Goal: Information Seeking & Learning: Understand process/instructions

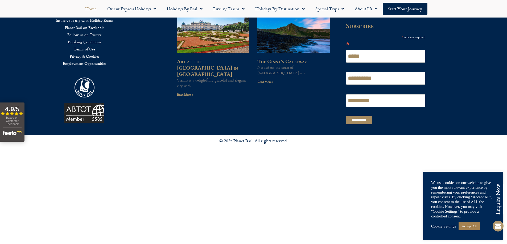
scroll to position [1436, 0]
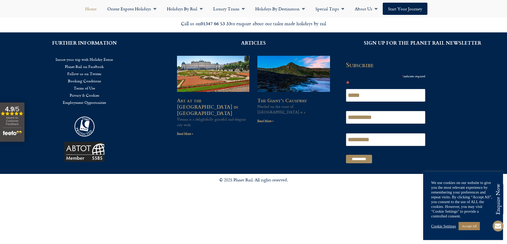
click at [99, 59] on link "Insure your trip with Holiday Extras" at bounding box center [84, 59] width 153 height 7
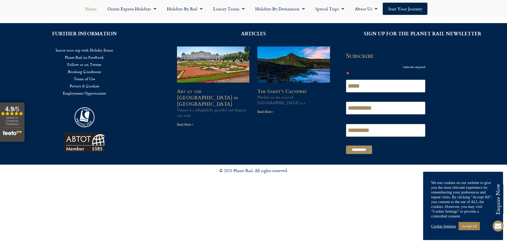
scroll to position [1436, 0]
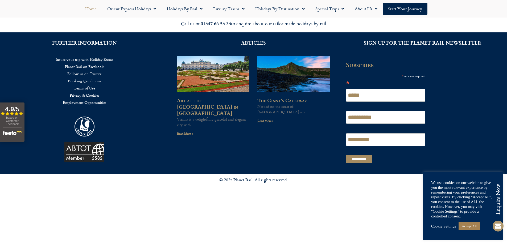
click at [106, 58] on link "Insure your trip with Holiday Extras" at bounding box center [84, 59] width 153 height 7
click at [91, 80] on link "Booking Conditions" at bounding box center [84, 80] width 153 height 7
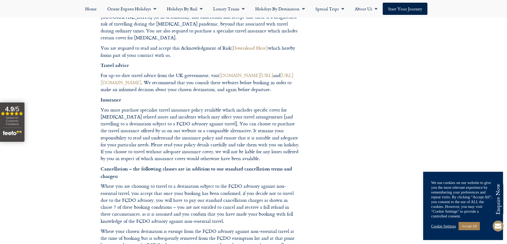
scroll to position [4282, 0]
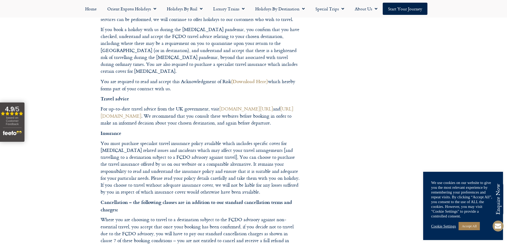
drag, startPoint x: 218, startPoint y: 67, endPoint x: 251, endPoint y: 68, distance: 33.3
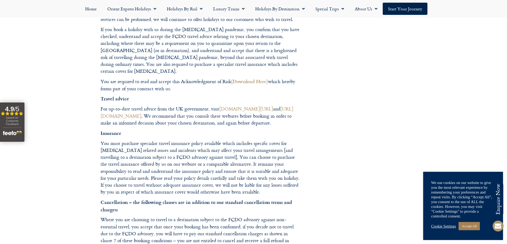
click at [443, 226] on link "Cookie Settings" at bounding box center [443, 226] width 25 height 5
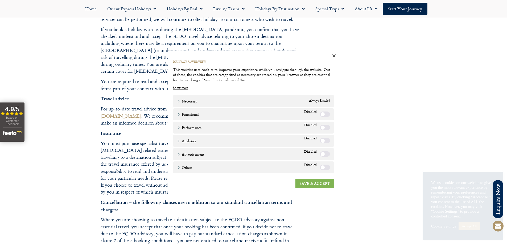
click at [327, 185] on link "SAVE & ACCEPT" at bounding box center [314, 184] width 39 height 10
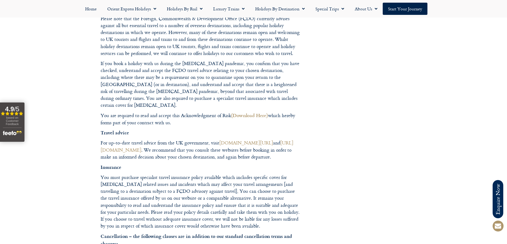
scroll to position [4175, 0]
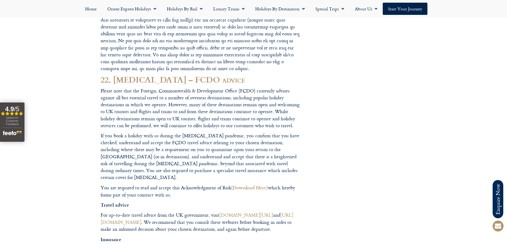
drag, startPoint x: 219, startPoint y: 173, endPoint x: 252, endPoint y: 173, distance: 32.7
drag, startPoint x: 253, startPoint y: 173, endPoint x: 274, endPoint y: 175, distance: 21.9
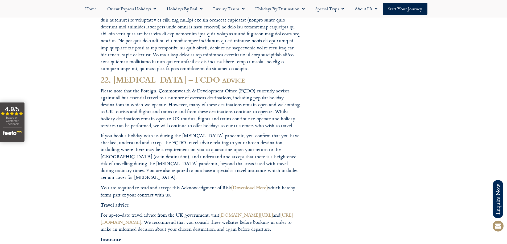
drag, startPoint x: 289, startPoint y: 174, endPoint x: 246, endPoint y: 170, distance: 43.6
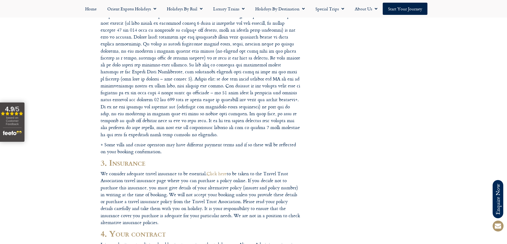
scroll to position [0, 0]
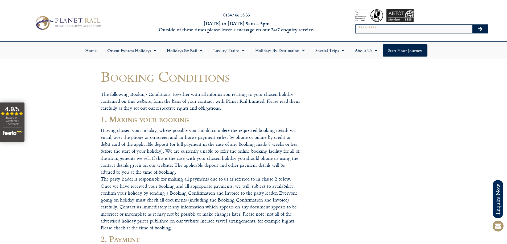
drag, startPoint x: 240, startPoint y: 130, endPoint x: 366, endPoint y: 119, distance: 127.4
